Goal: Task Accomplishment & Management: Manage account settings

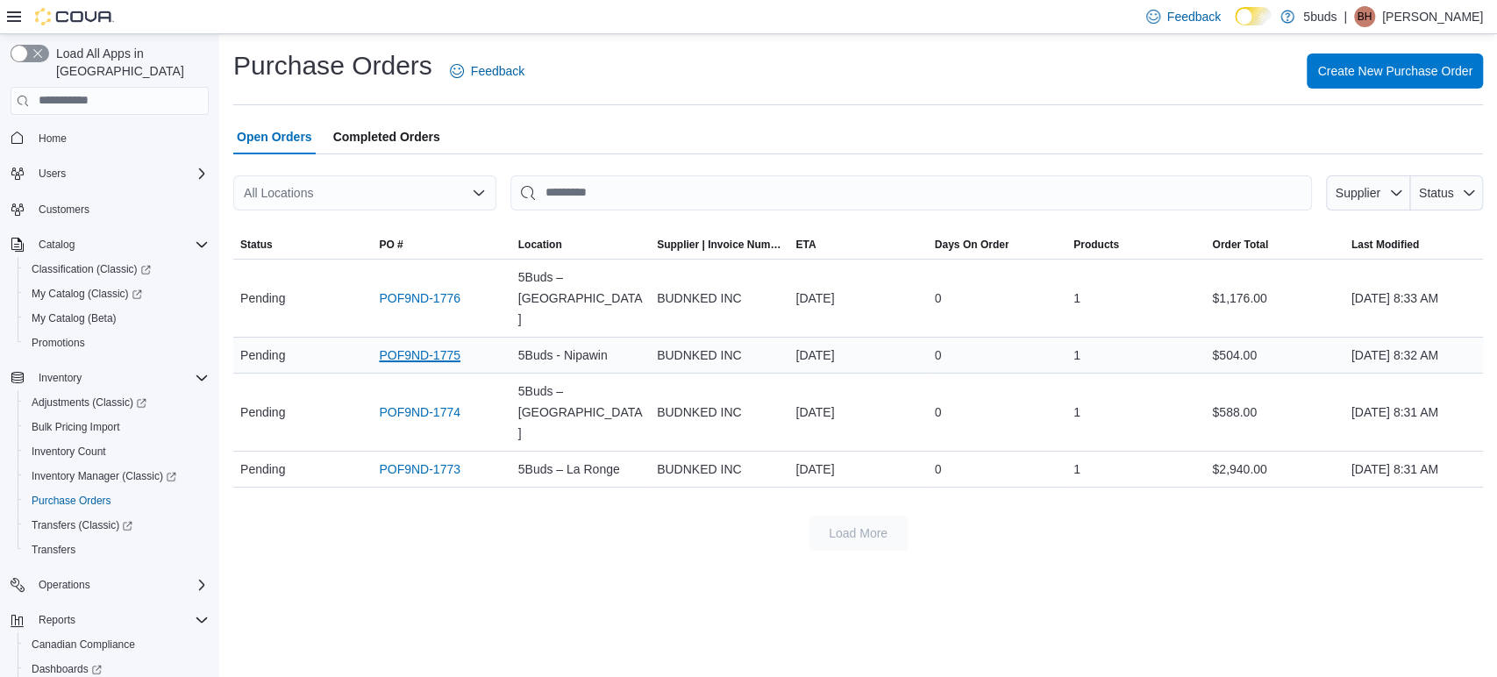
click at [432, 345] on link "POF9ND-1775" at bounding box center [420, 355] width 82 height 21
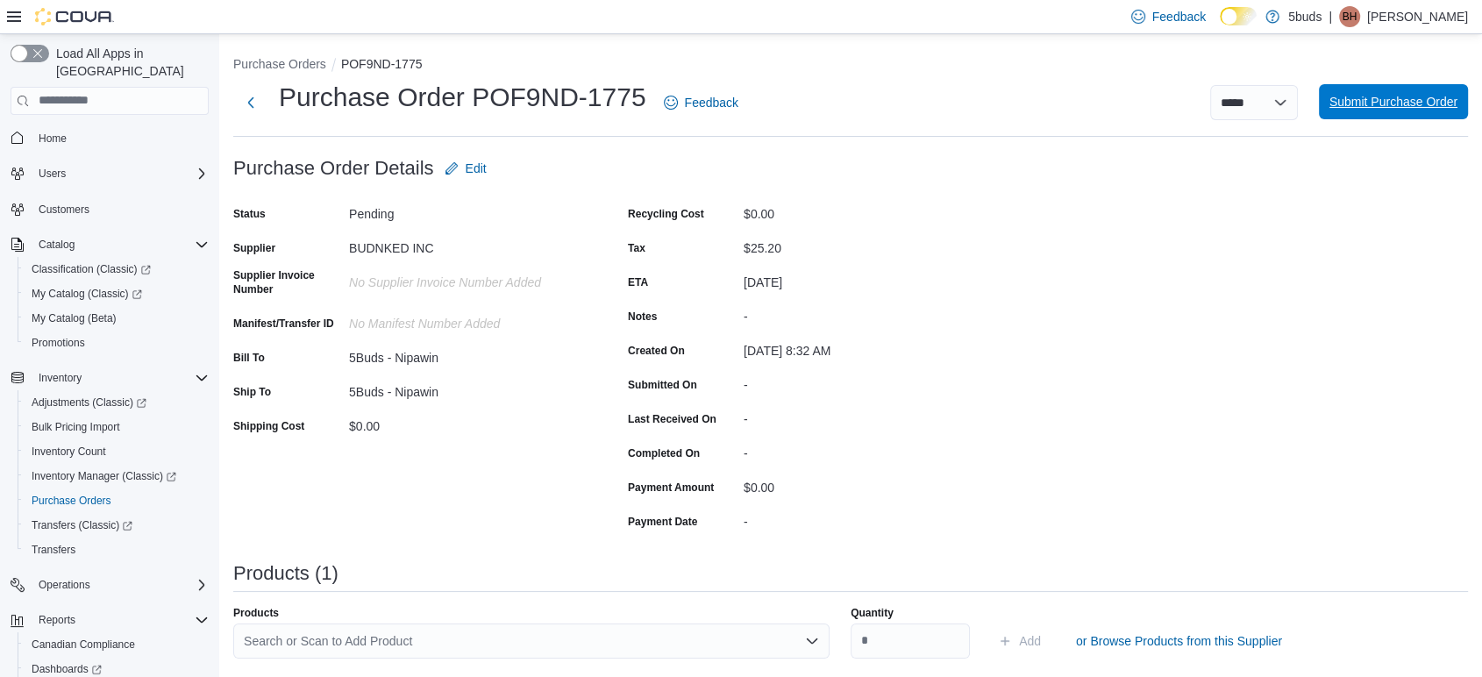
click at [1410, 90] on span "Submit Purchase Order" at bounding box center [1393, 101] width 128 height 35
